Goal: Task Accomplishment & Management: Manage account settings

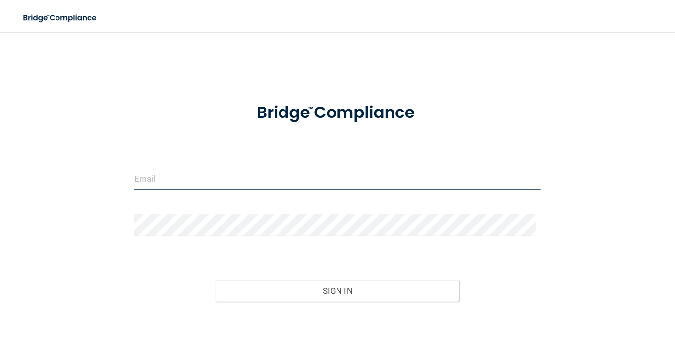
click at [169, 176] on input "email" at bounding box center [337, 179] width 407 height 22
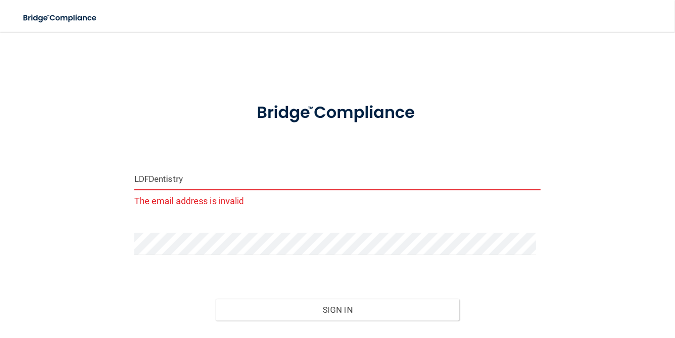
type input "LDFDentistry"
click at [216, 299] on button "Sign In" at bounding box center [338, 310] width 244 height 22
drag, startPoint x: 253, startPoint y: 184, endPoint x: -61, endPoint y: 139, distance: 317.4
click at [0, 139] on html "Toggle navigation Manage My Enterprise Manage My Location LDFDentistry The emai…" at bounding box center [337, 169] width 675 height 338
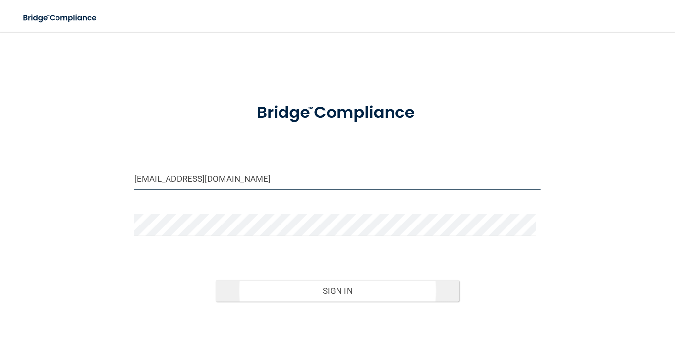
type input "[EMAIL_ADDRESS][DOMAIN_NAME]"
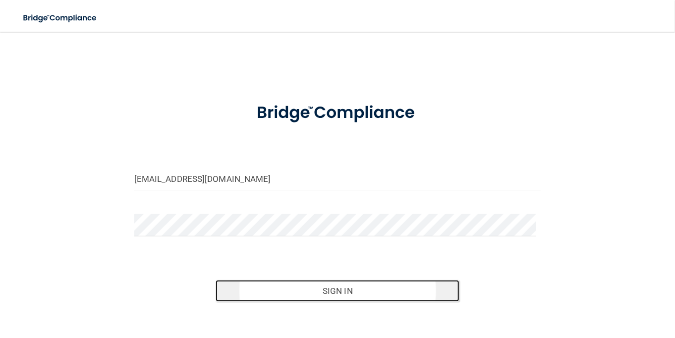
click at [300, 291] on button "Sign In" at bounding box center [338, 291] width 244 height 22
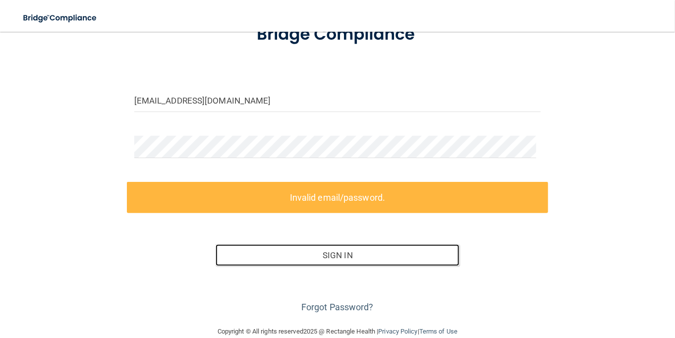
scroll to position [95, 0]
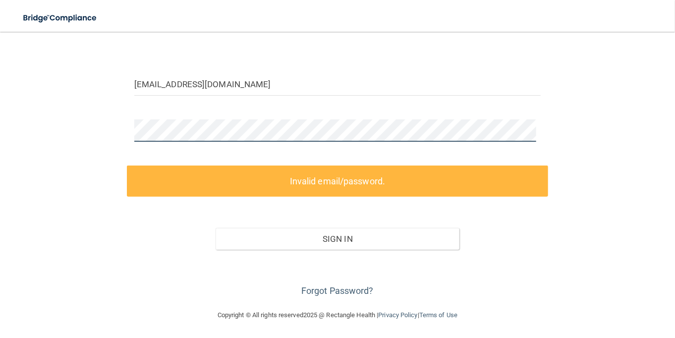
click at [48, 89] on div "[EMAIL_ADDRESS][DOMAIN_NAME] Invalid email/password. You don't have permission …" at bounding box center [337, 123] width 635 height 352
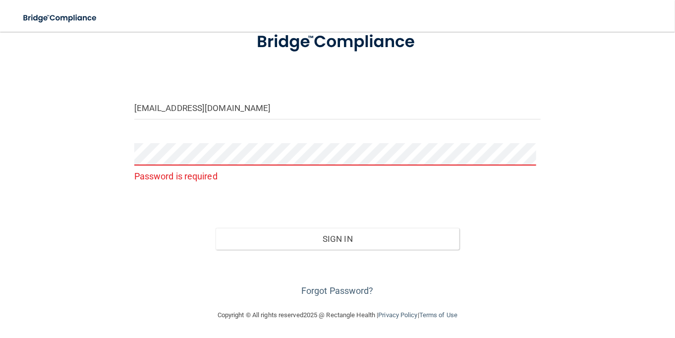
scroll to position [52, 0]
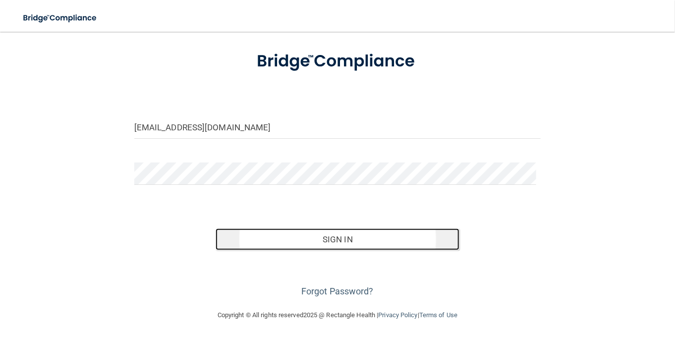
click at [349, 245] on button "Sign In" at bounding box center [338, 239] width 244 height 22
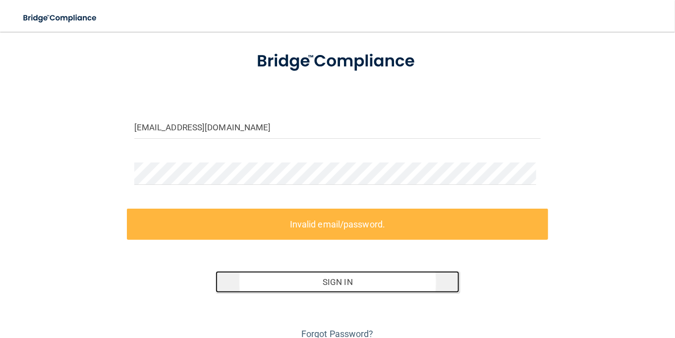
drag, startPoint x: 326, startPoint y: 282, endPoint x: 341, endPoint y: 260, distance: 26.4
click at [326, 282] on button "Sign In" at bounding box center [338, 282] width 244 height 22
